Goal: Transaction & Acquisition: Purchase product/service

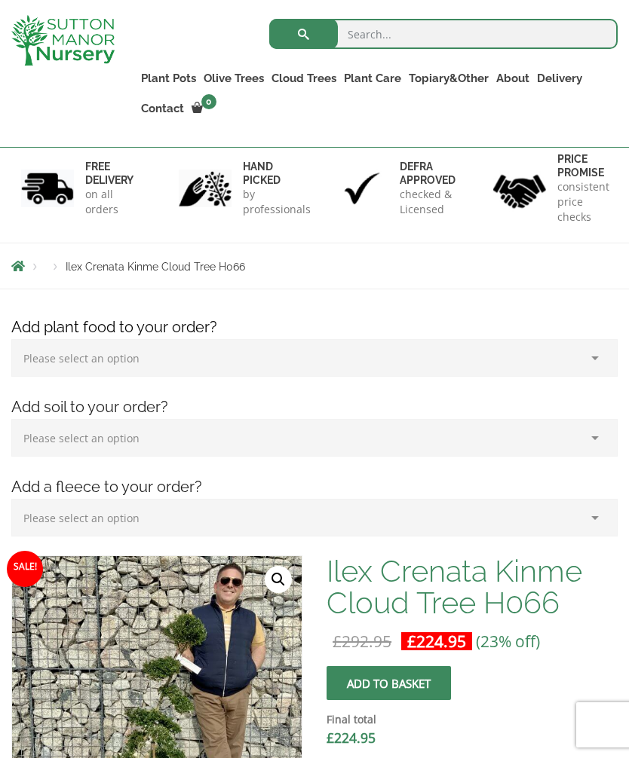
scroll to position [96, 0]
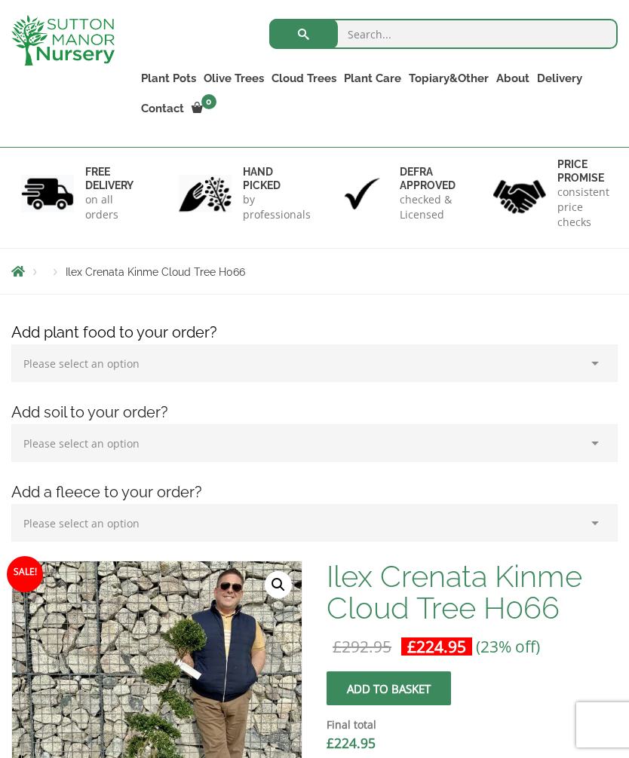
click at [164, 79] on link "Plant Pots" at bounding box center [168, 78] width 63 height 21
click at [0, 0] on link "Glazed Pots" at bounding box center [0, 0] width 0 height 0
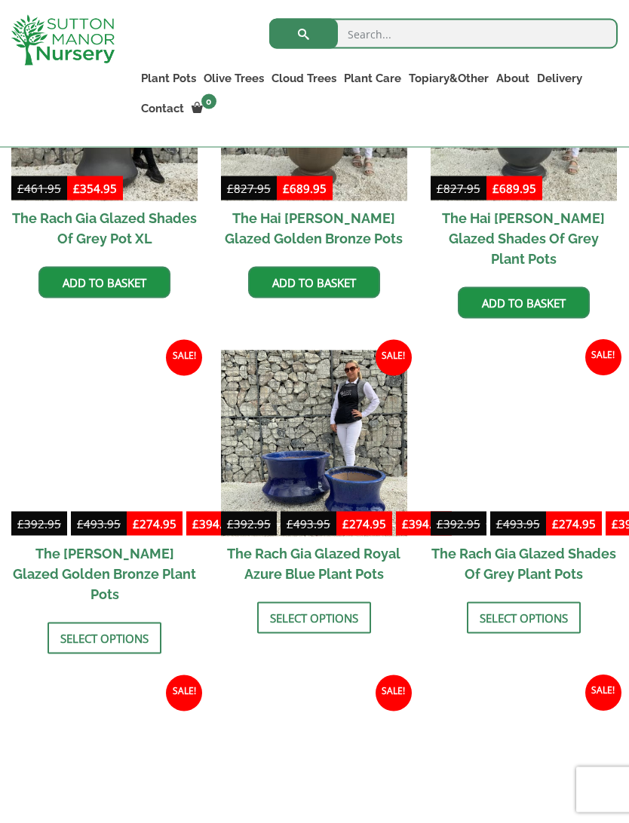
scroll to position [557, 0]
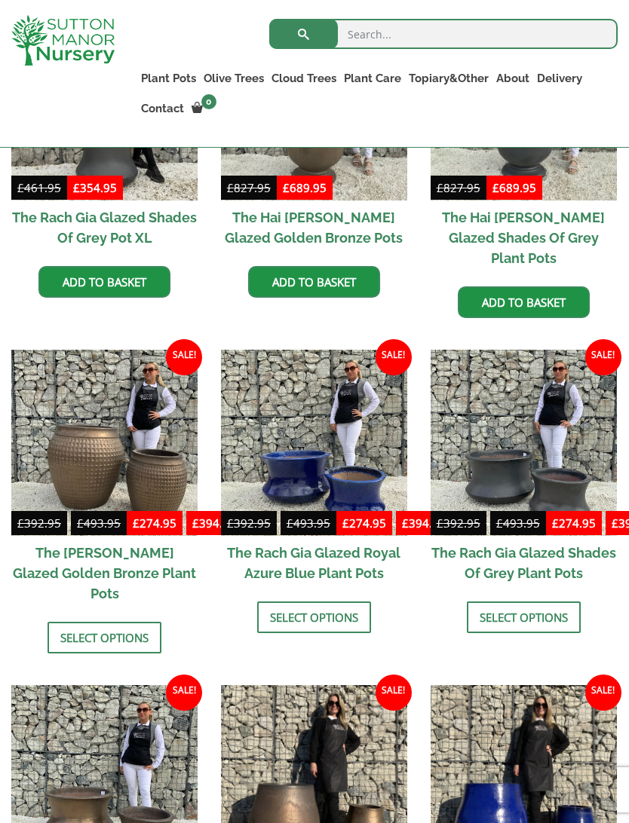
click at [574, 480] on img at bounding box center [523, 443] width 186 height 186
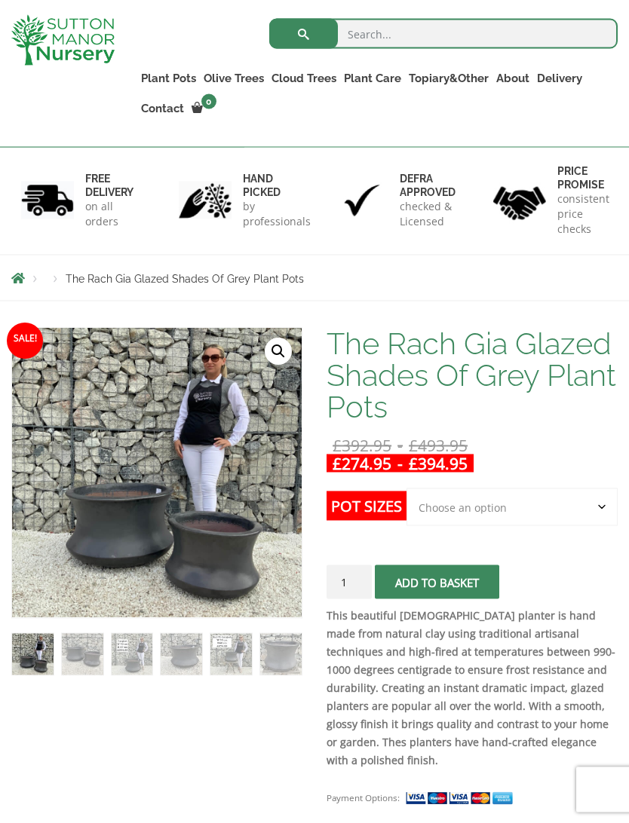
scroll to position [90, 0]
click at [493, 515] on select "Choose an option 2nd to Largest Pot In The Picture Largest pot In The Picture" at bounding box center [511, 507] width 211 height 38
select select "2nd to Largest Pot In The Picture"
